Goal: Task Accomplishment & Management: Use online tool/utility

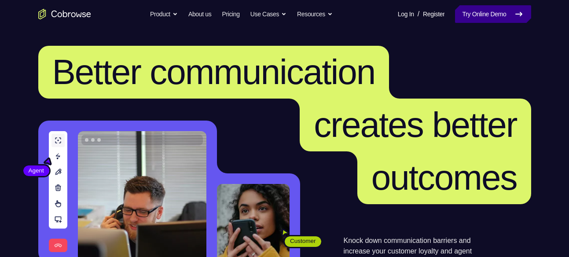
click at [486, 12] on link "Try Online Demo" at bounding box center [493, 14] width 76 height 18
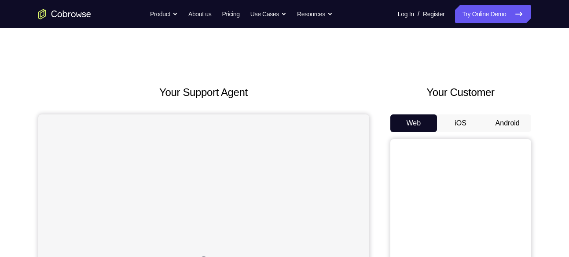
click at [508, 118] on button "Android" at bounding box center [507, 123] width 47 height 18
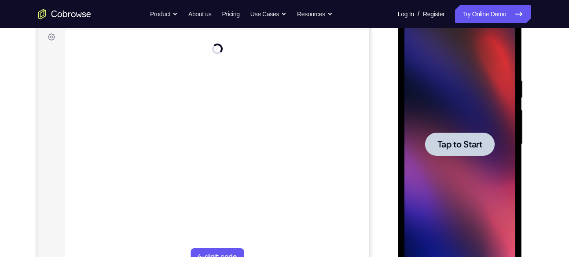
click at [441, 136] on div at bounding box center [459, 143] width 69 height 23
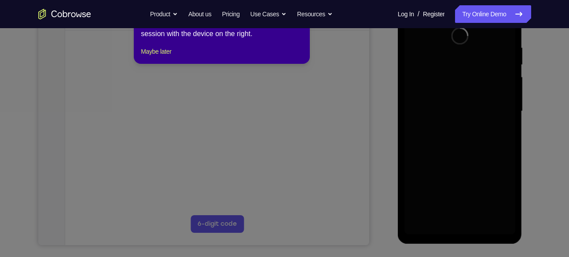
scroll to position [158, 0]
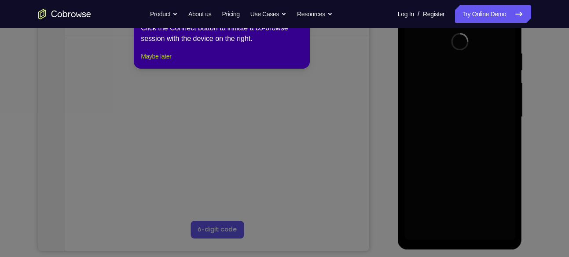
click at [154, 62] on button "Maybe later" at bounding box center [156, 56] width 30 height 11
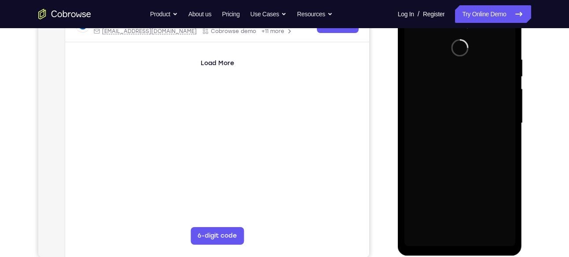
scroll to position [151, 0]
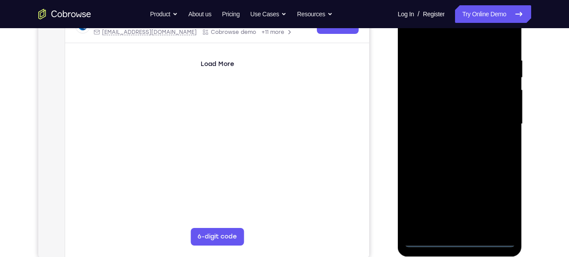
click at [459, 237] on div at bounding box center [459, 124] width 111 height 246
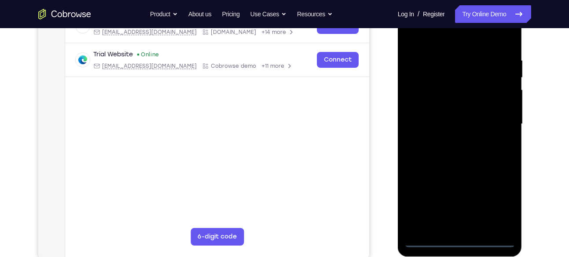
click at [458, 240] on div at bounding box center [459, 124] width 111 height 246
click at [499, 205] on div at bounding box center [459, 124] width 111 height 246
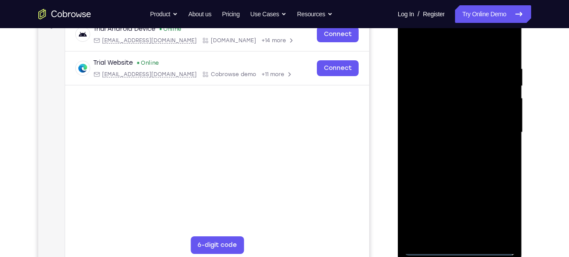
scroll to position [143, 0]
click at [446, 49] on div at bounding box center [459, 133] width 111 height 246
click at [499, 128] on div at bounding box center [459, 133] width 111 height 246
click at [447, 147] on div at bounding box center [459, 133] width 111 height 246
click at [454, 121] on div at bounding box center [459, 133] width 111 height 246
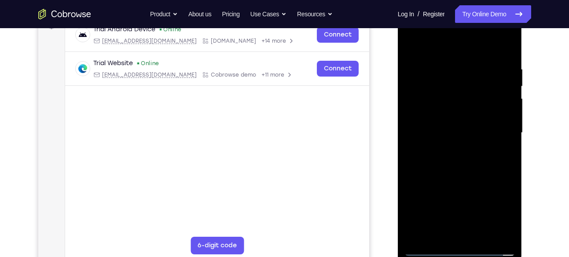
click at [454, 121] on div at bounding box center [459, 133] width 111 height 246
click at [449, 132] on div at bounding box center [459, 133] width 111 height 246
click at [432, 159] on div at bounding box center [459, 133] width 111 height 246
click at [443, 154] on div at bounding box center [459, 133] width 111 height 246
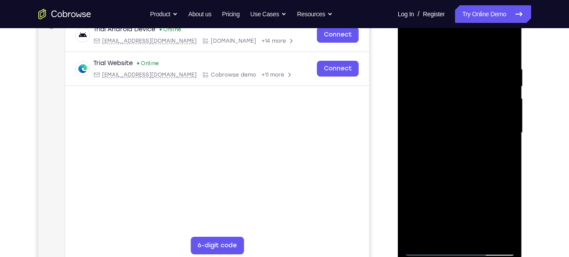
click at [470, 176] on div at bounding box center [459, 133] width 111 height 246
click at [469, 93] on div at bounding box center [459, 133] width 111 height 246
click at [461, 107] on div at bounding box center [459, 133] width 111 height 246
click at [467, 164] on div at bounding box center [459, 133] width 111 height 246
click at [449, 124] on div at bounding box center [459, 133] width 111 height 246
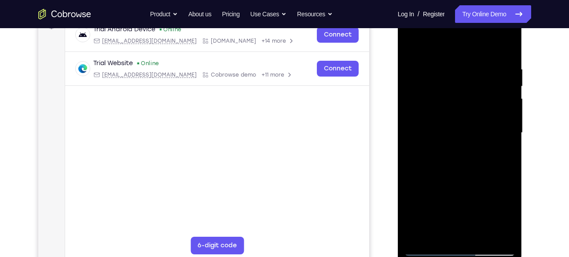
click at [472, 239] on div at bounding box center [459, 133] width 111 height 246
click at [442, 217] on div at bounding box center [459, 133] width 111 height 246
click at [446, 234] on div at bounding box center [459, 133] width 111 height 246
click at [447, 217] on div at bounding box center [459, 133] width 111 height 246
click at [448, 217] on div at bounding box center [459, 133] width 111 height 246
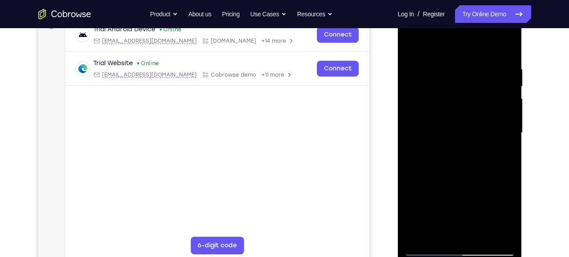
click at [472, 201] on div at bounding box center [459, 133] width 111 height 246
click at [451, 186] on div at bounding box center [459, 133] width 111 height 246
click at [420, 206] on div at bounding box center [459, 133] width 111 height 246
click at [475, 204] on div at bounding box center [459, 133] width 111 height 246
click at [466, 118] on div at bounding box center [459, 133] width 111 height 246
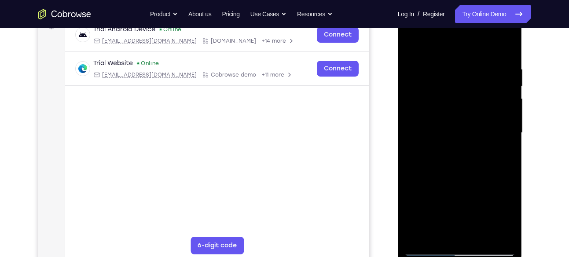
click at [485, 172] on div at bounding box center [459, 133] width 111 height 246
click at [510, 43] on div at bounding box center [459, 133] width 111 height 246
click at [413, 44] on div at bounding box center [459, 133] width 111 height 246
click at [506, 44] on div at bounding box center [459, 133] width 111 height 246
click at [447, 60] on div at bounding box center [459, 133] width 111 height 246
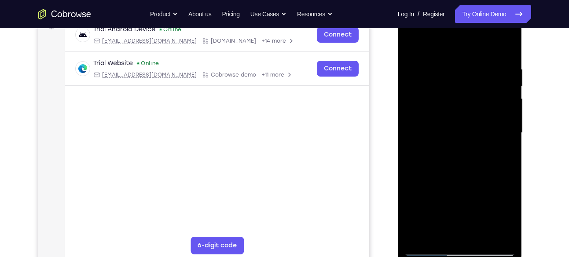
click at [479, 238] on div at bounding box center [459, 133] width 111 height 246
click at [467, 173] on div at bounding box center [459, 133] width 111 height 246
click at [428, 253] on div at bounding box center [459, 133] width 111 height 246
click at [438, 237] on div at bounding box center [459, 133] width 111 height 246
click at [430, 68] on div at bounding box center [459, 133] width 111 height 246
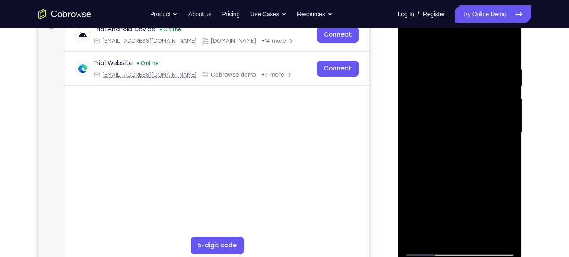
click at [508, 179] on div at bounding box center [459, 133] width 111 height 246
click at [411, 43] on div at bounding box center [459, 133] width 111 height 246
click at [500, 105] on div at bounding box center [459, 133] width 111 height 246
click at [412, 42] on div at bounding box center [459, 133] width 111 height 246
click at [455, 44] on div at bounding box center [459, 133] width 111 height 246
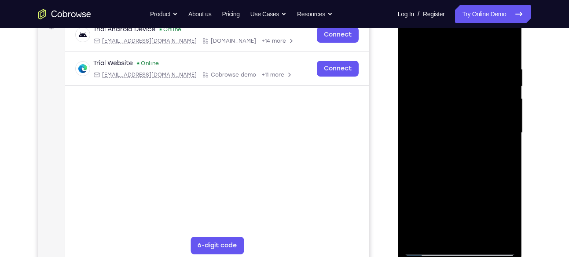
click at [443, 69] on div at bounding box center [459, 133] width 111 height 246
click at [410, 44] on div at bounding box center [459, 133] width 111 height 246
click at [441, 80] on div at bounding box center [459, 133] width 111 height 246
click at [409, 42] on div at bounding box center [459, 133] width 111 height 246
click at [508, 43] on div at bounding box center [459, 133] width 111 height 246
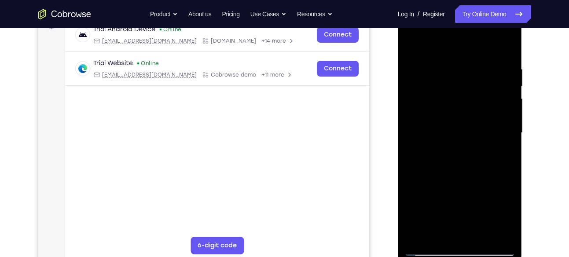
drag, startPoint x: 464, startPoint y: 161, endPoint x: 465, endPoint y: 90, distance: 70.8
click at [465, 90] on div at bounding box center [459, 133] width 111 height 246
drag, startPoint x: 457, startPoint y: 169, endPoint x: 475, endPoint y: 117, distance: 55.2
click at [475, 117] on div at bounding box center [459, 133] width 111 height 246
drag, startPoint x: 471, startPoint y: 172, endPoint x: 474, endPoint y: 96, distance: 76.2
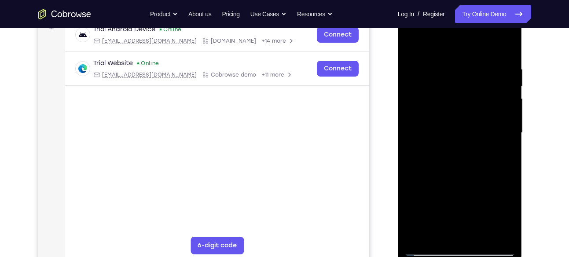
click at [474, 96] on div at bounding box center [459, 133] width 111 height 246
drag, startPoint x: 472, startPoint y: 179, endPoint x: 475, endPoint y: 113, distance: 65.1
click at [475, 113] on div at bounding box center [459, 133] width 111 height 246
drag, startPoint x: 462, startPoint y: 153, endPoint x: 464, endPoint y: 85, distance: 67.3
click at [464, 85] on div at bounding box center [459, 133] width 111 height 246
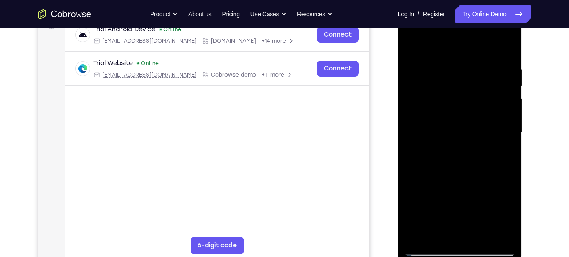
drag, startPoint x: 464, startPoint y: 176, endPoint x: 468, endPoint y: 116, distance: 60.4
click at [468, 116] on div at bounding box center [459, 133] width 111 height 246
click at [490, 114] on div at bounding box center [459, 133] width 111 height 246
drag, startPoint x: 490, startPoint y: 114, endPoint x: 488, endPoint y: 185, distance: 70.8
click at [488, 185] on div at bounding box center [459, 133] width 111 height 246
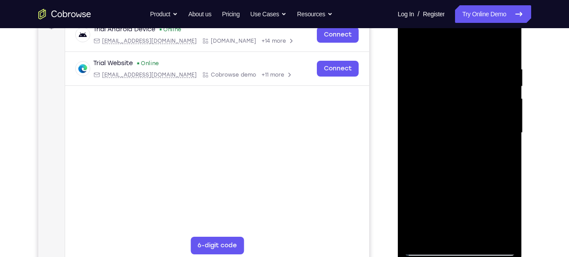
click at [411, 44] on div at bounding box center [459, 133] width 111 height 246
click at [413, 45] on div at bounding box center [459, 133] width 111 height 246
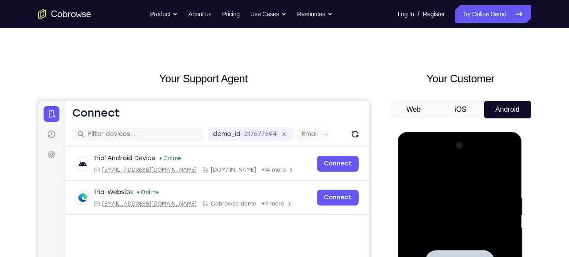
scroll to position [0, 0]
